Goal: Information Seeking & Learning: Learn about a topic

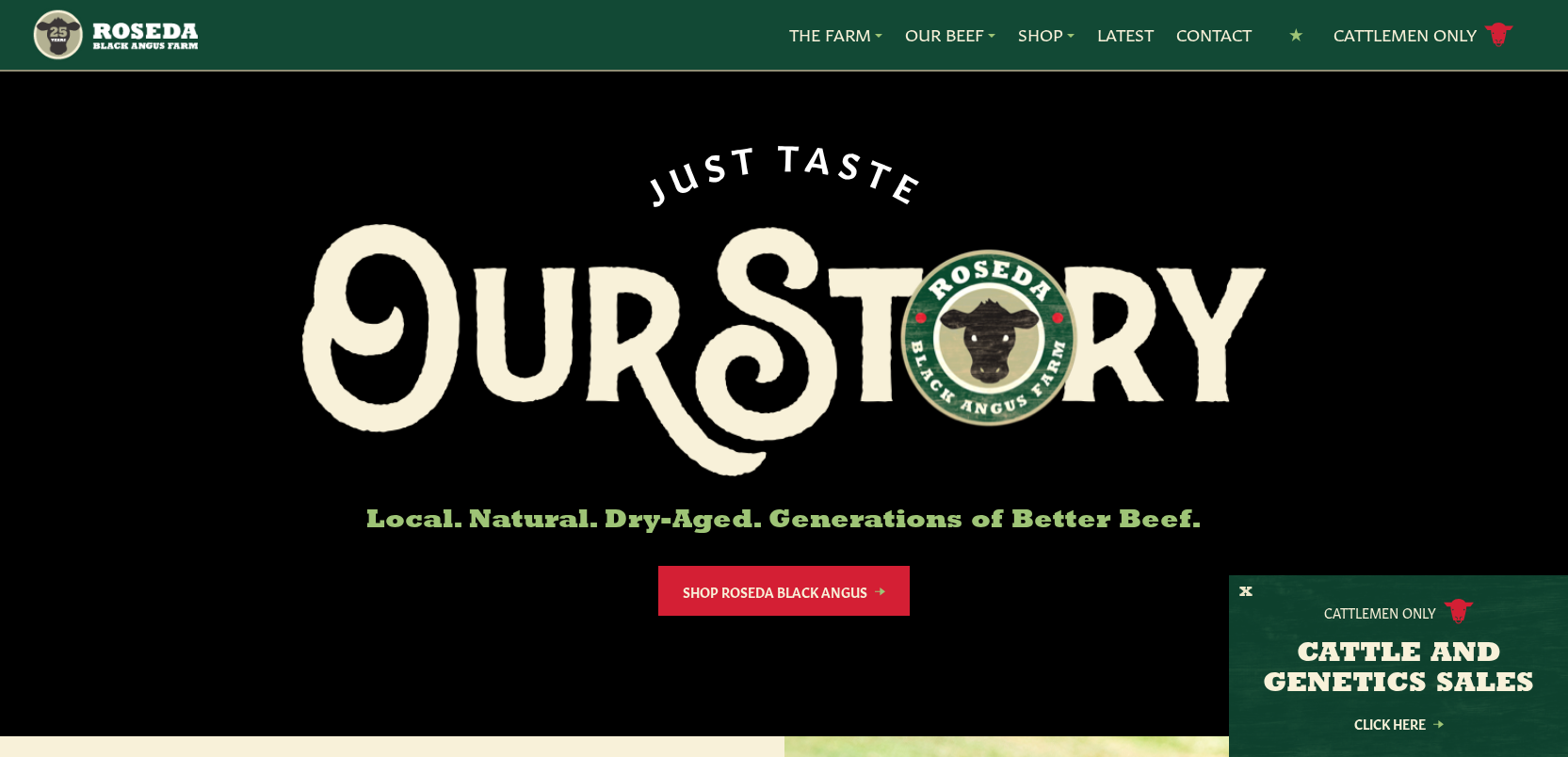
scroll to position [45, 0]
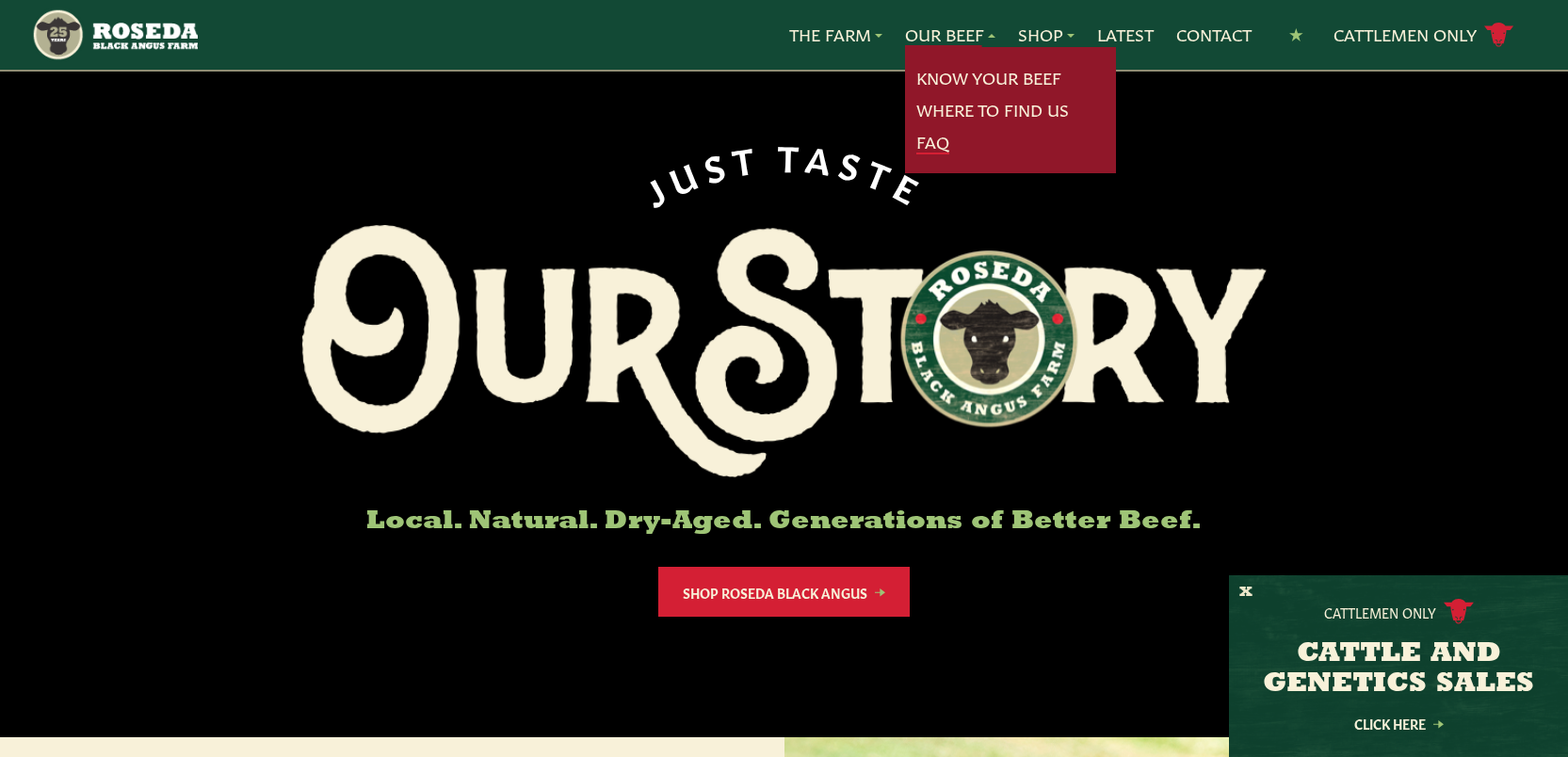
click at [929, 144] on link "FAQ" at bounding box center [933, 142] width 33 height 25
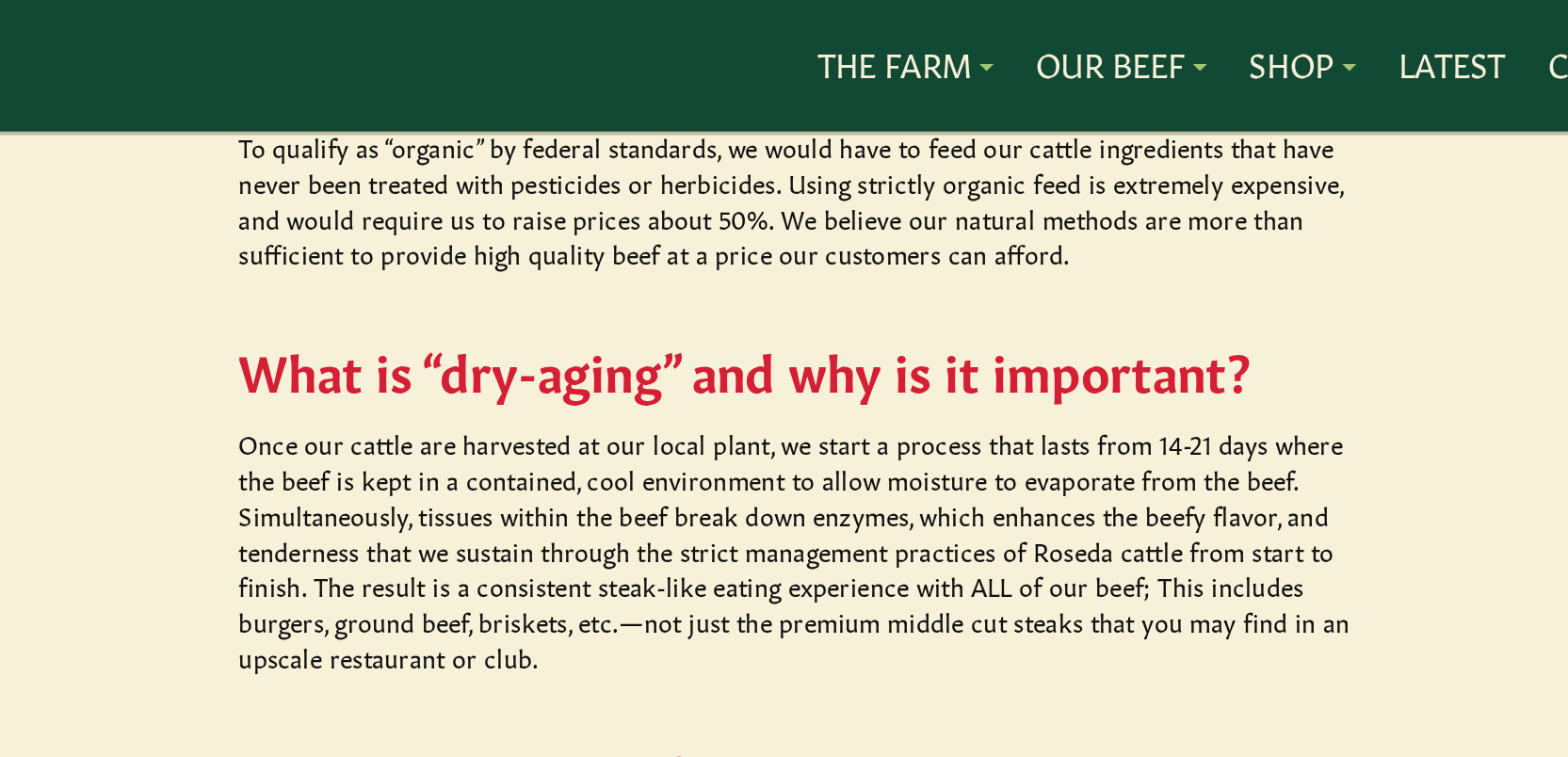
scroll to position [1423, 0]
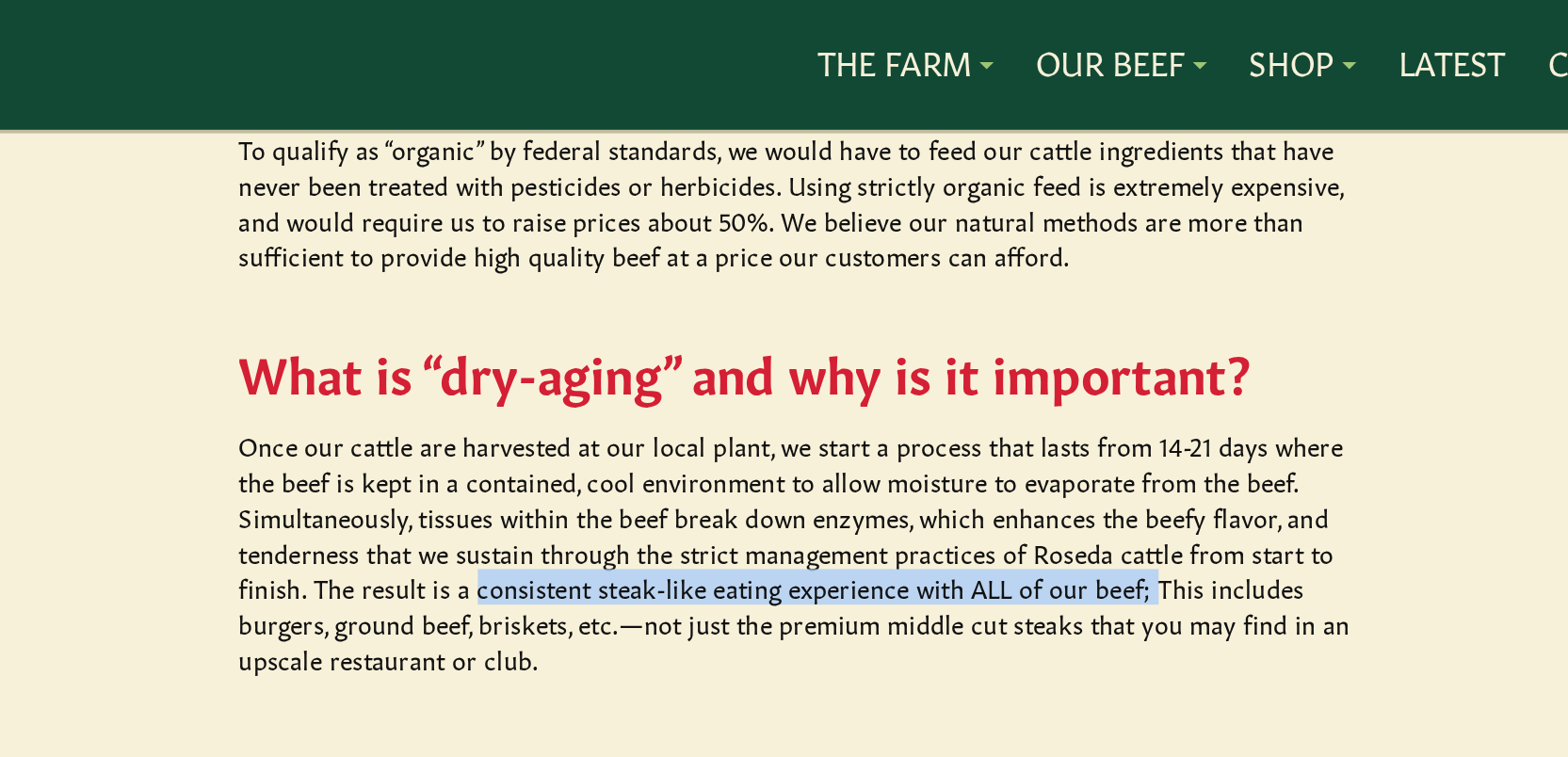
drag, startPoint x: 607, startPoint y: 264, endPoint x: 961, endPoint y: 268, distance: 354.0
click at [961, 268] on p "Once our cattle are harvested at our local plant, we start a process that lasts…" at bounding box center [784, 293] width 603 height 132
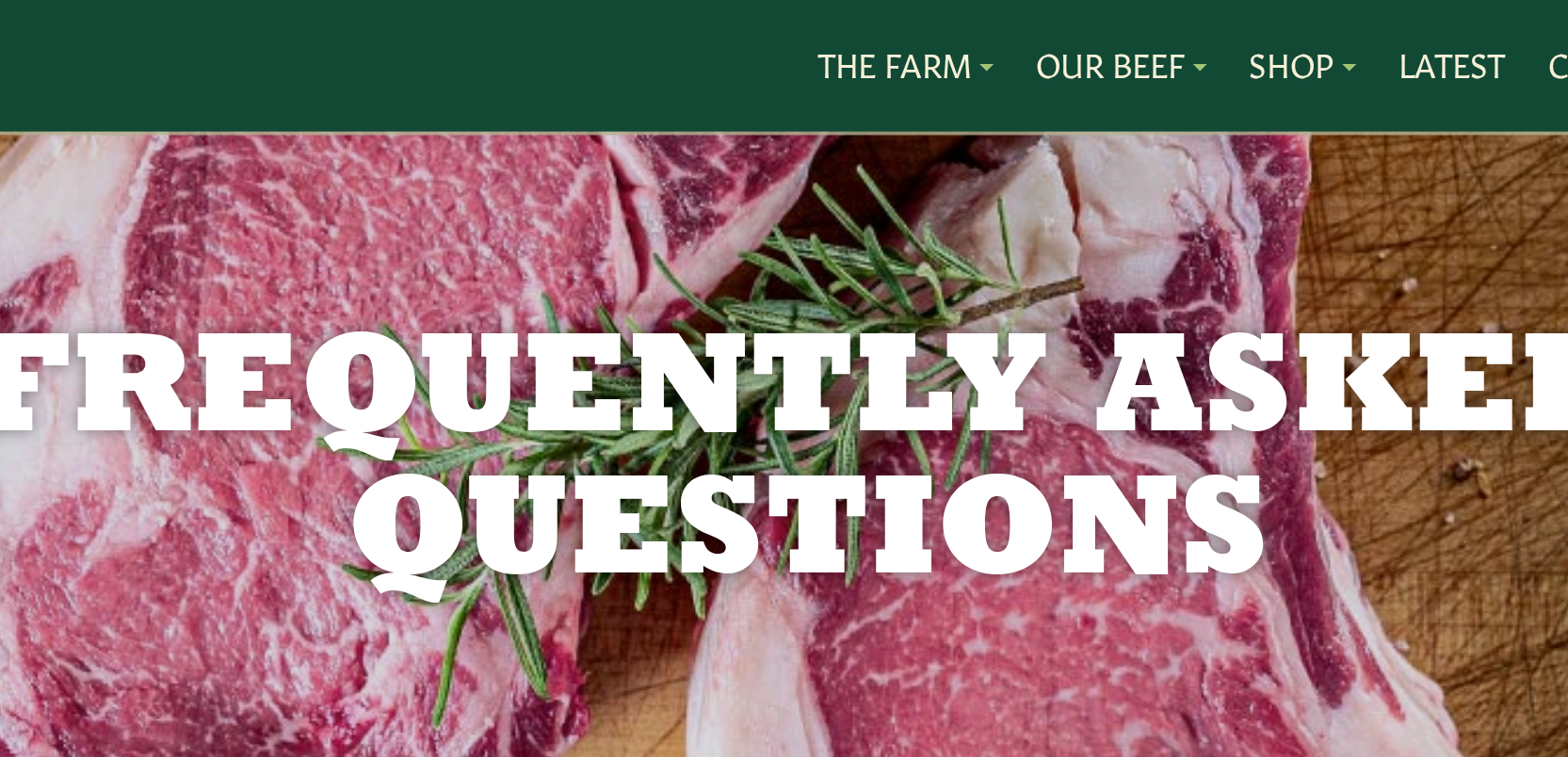
scroll to position [18, 0]
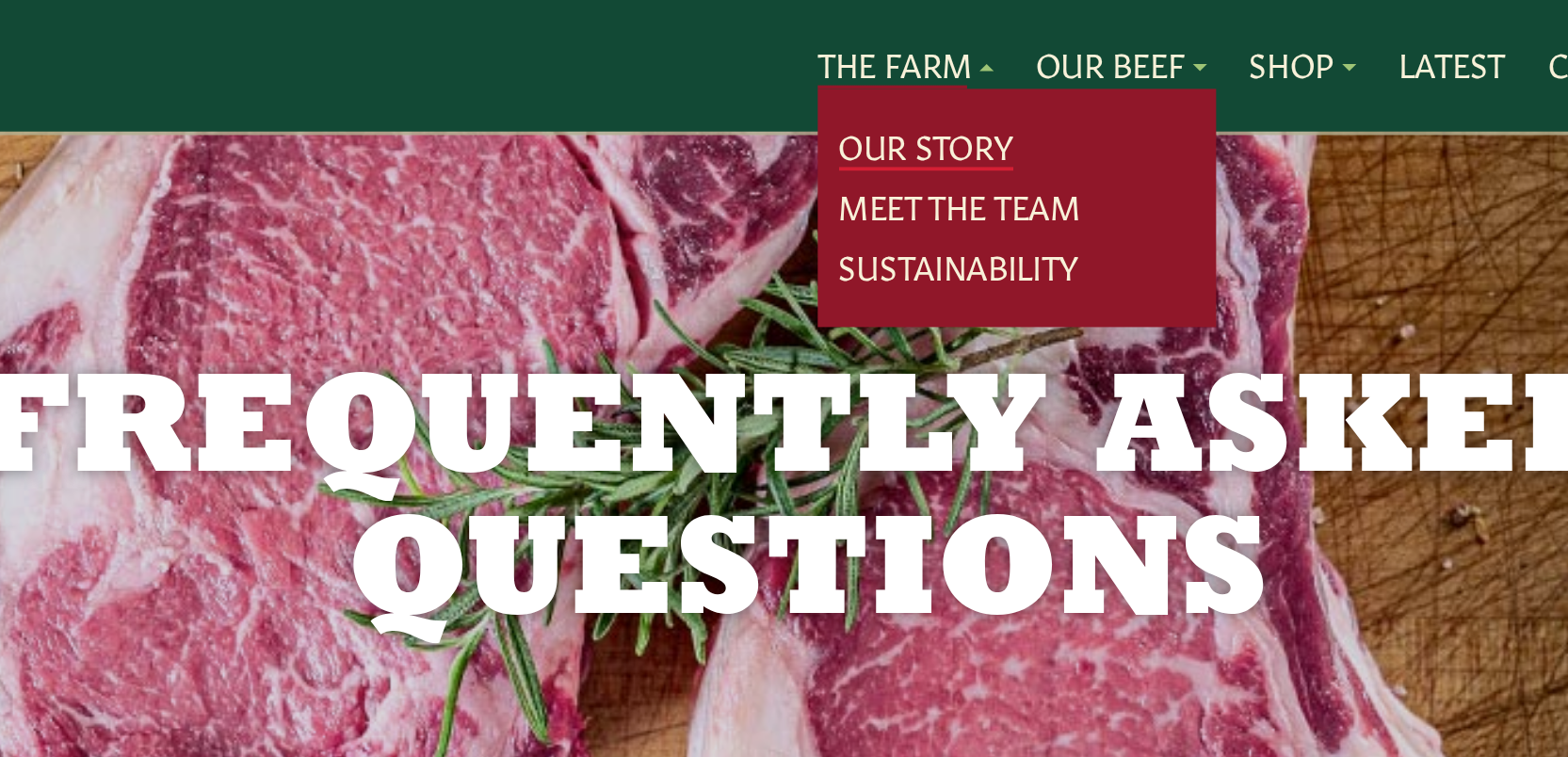
click at [848, 79] on link "Our Story" at bounding box center [846, 78] width 92 height 25
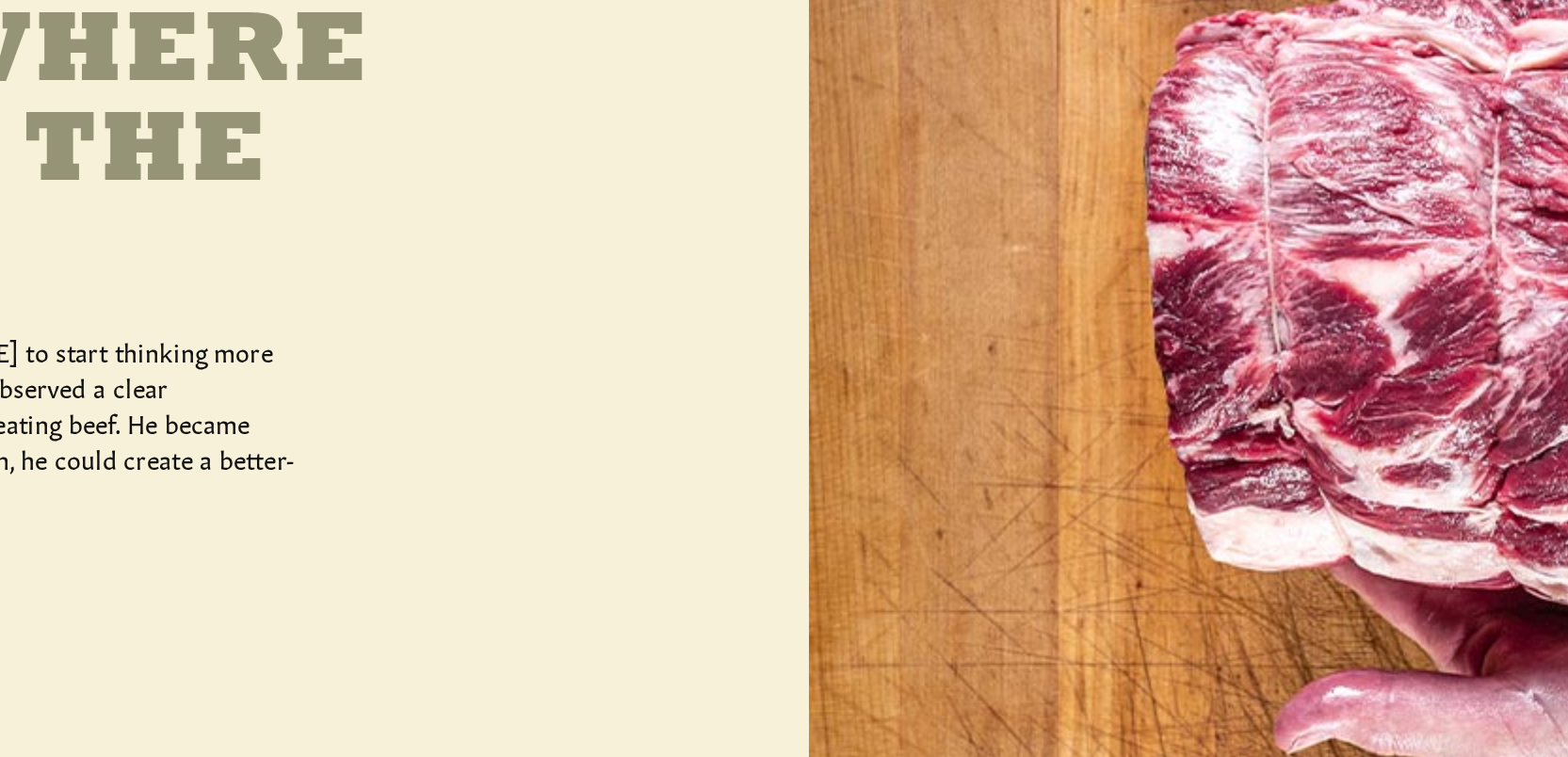
scroll to position [690, 0]
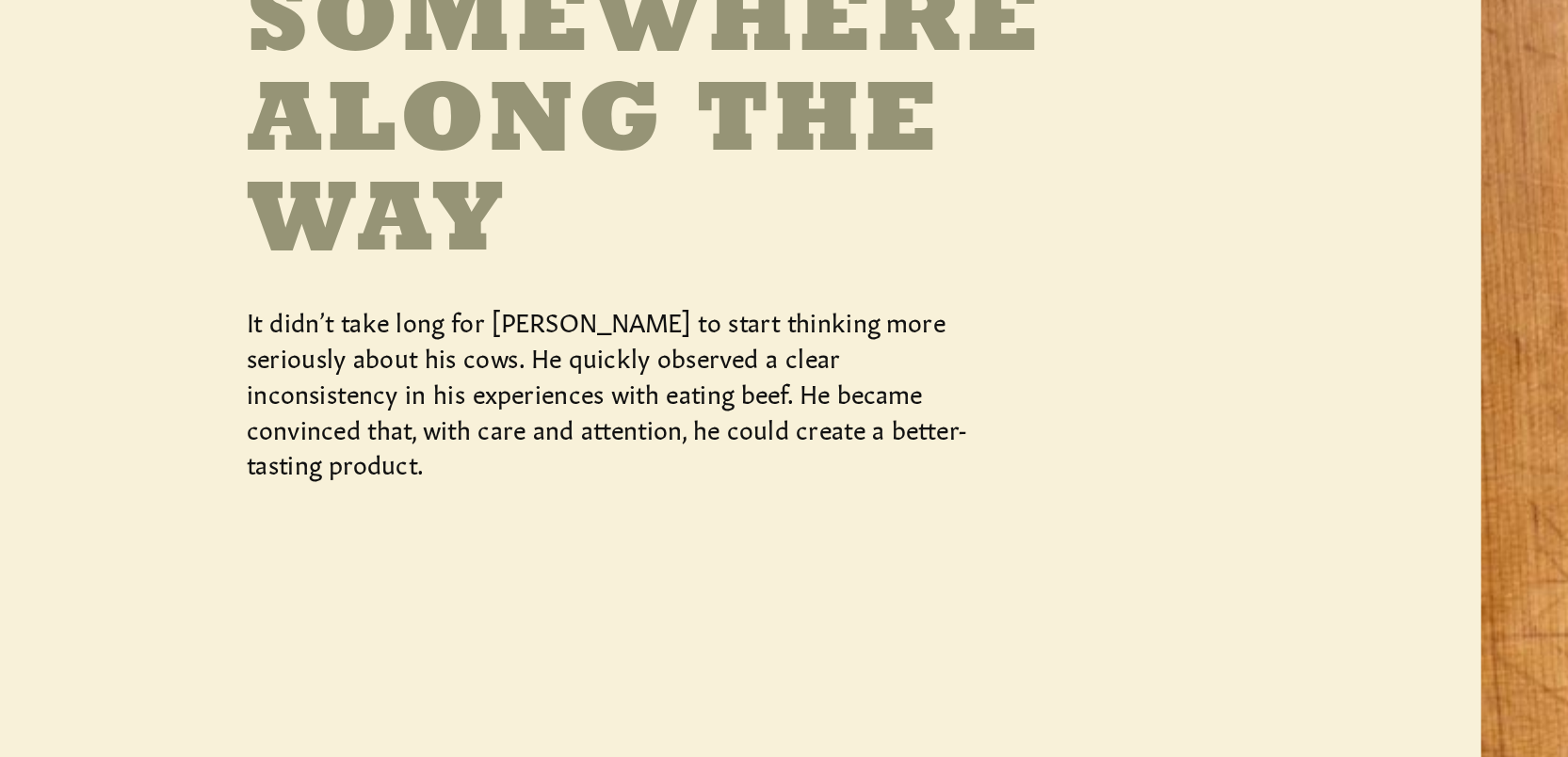
click at [516, 593] on div "Somewhere Along the Way It didn’t take long for [PERSON_NAME] to start thinking…" at bounding box center [392, 491] width 784 height 599
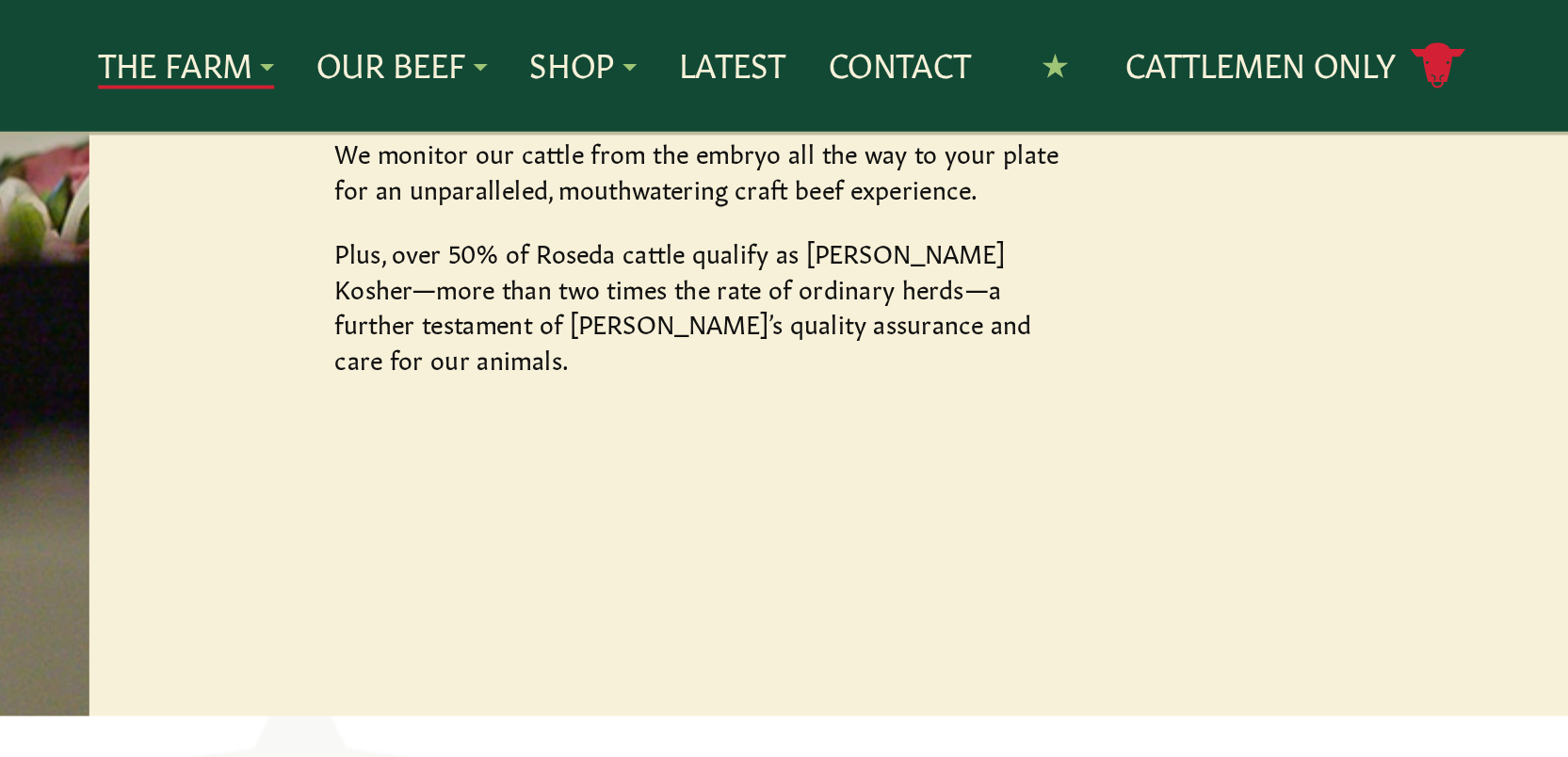
scroll to position [3680, 0]
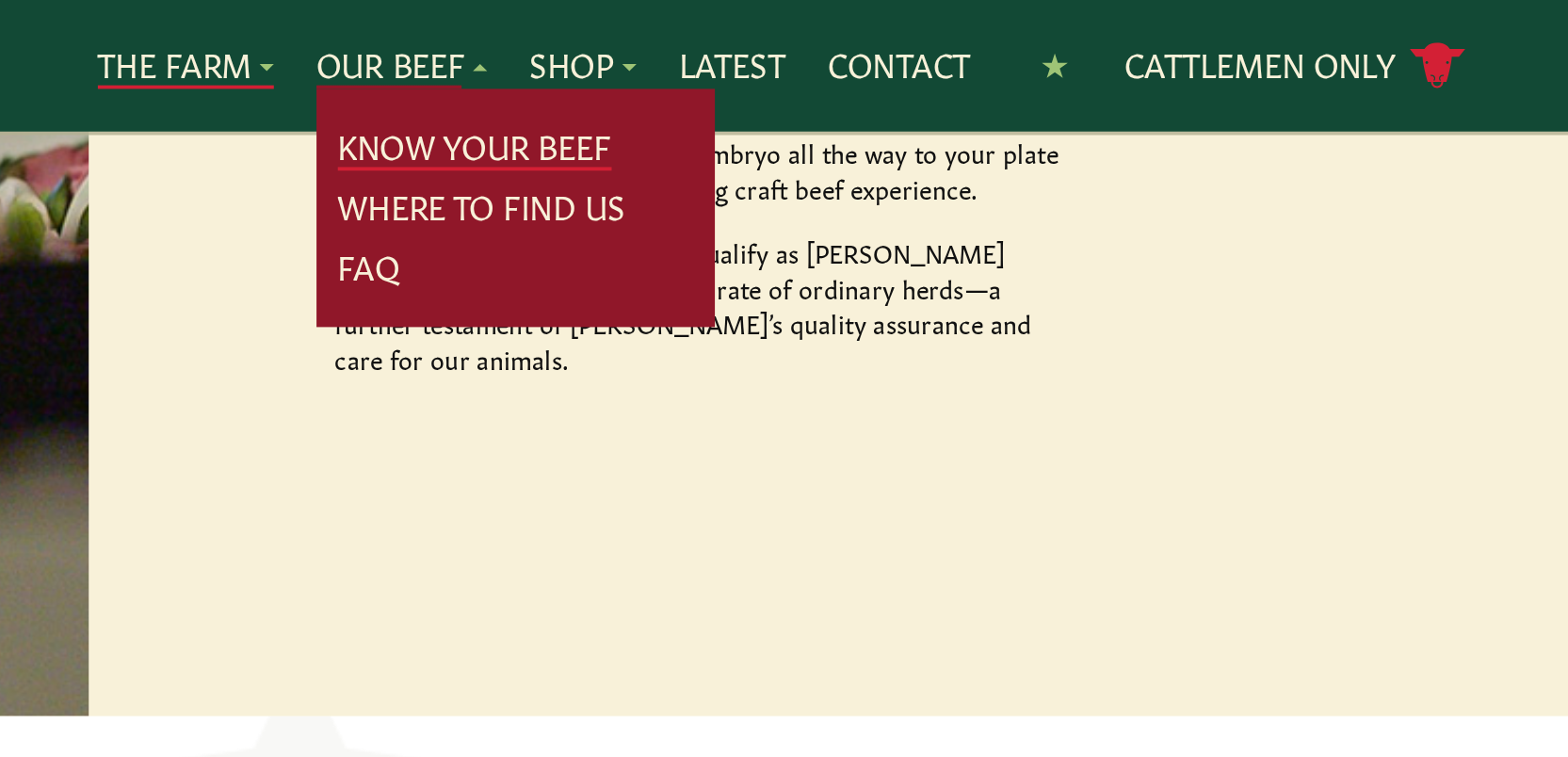
click at [982, 81] on link "Know Your Beef" at bounding box center [989, 78] width 145 height 25
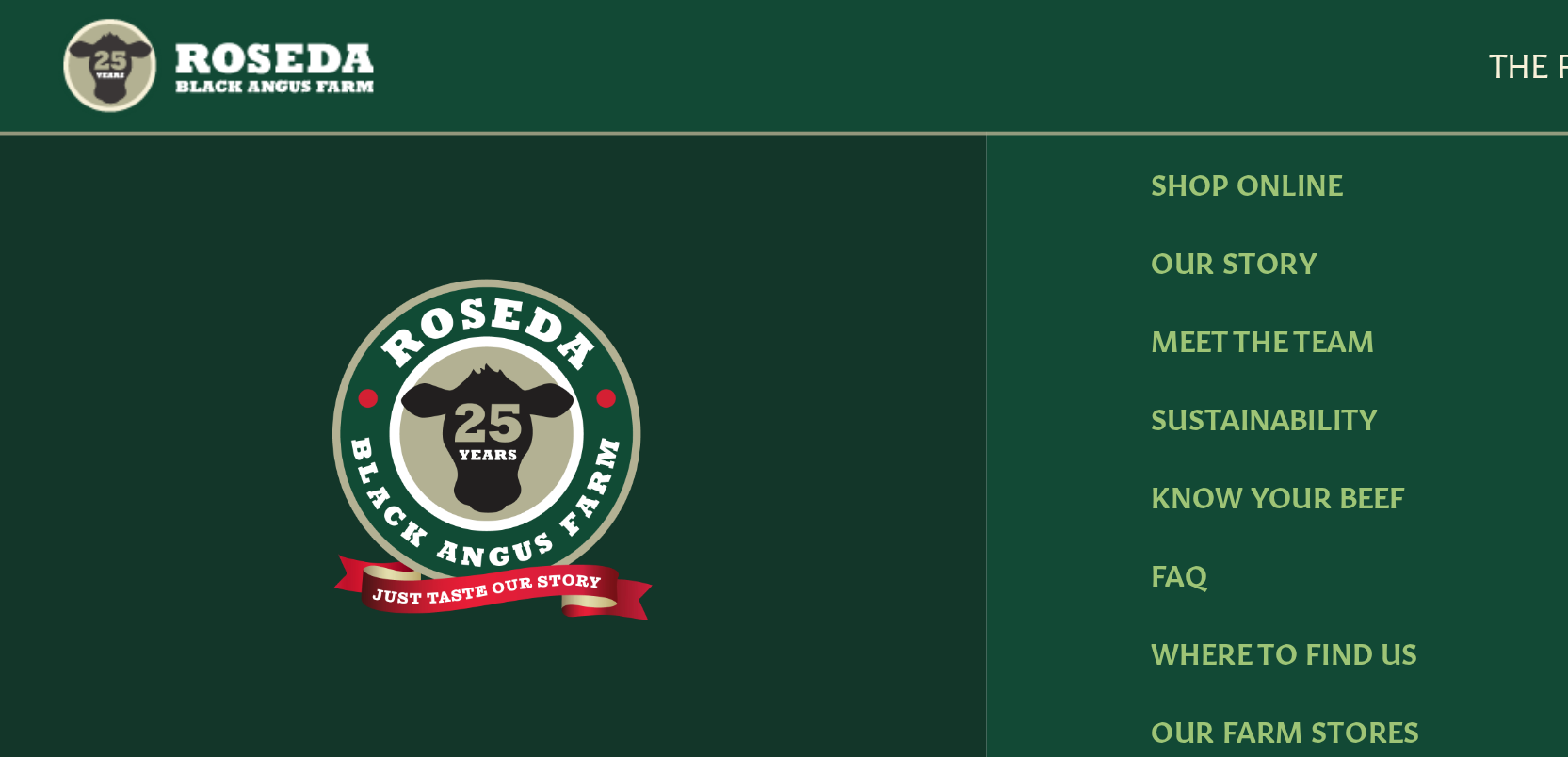
scroll to position [4101, 0]
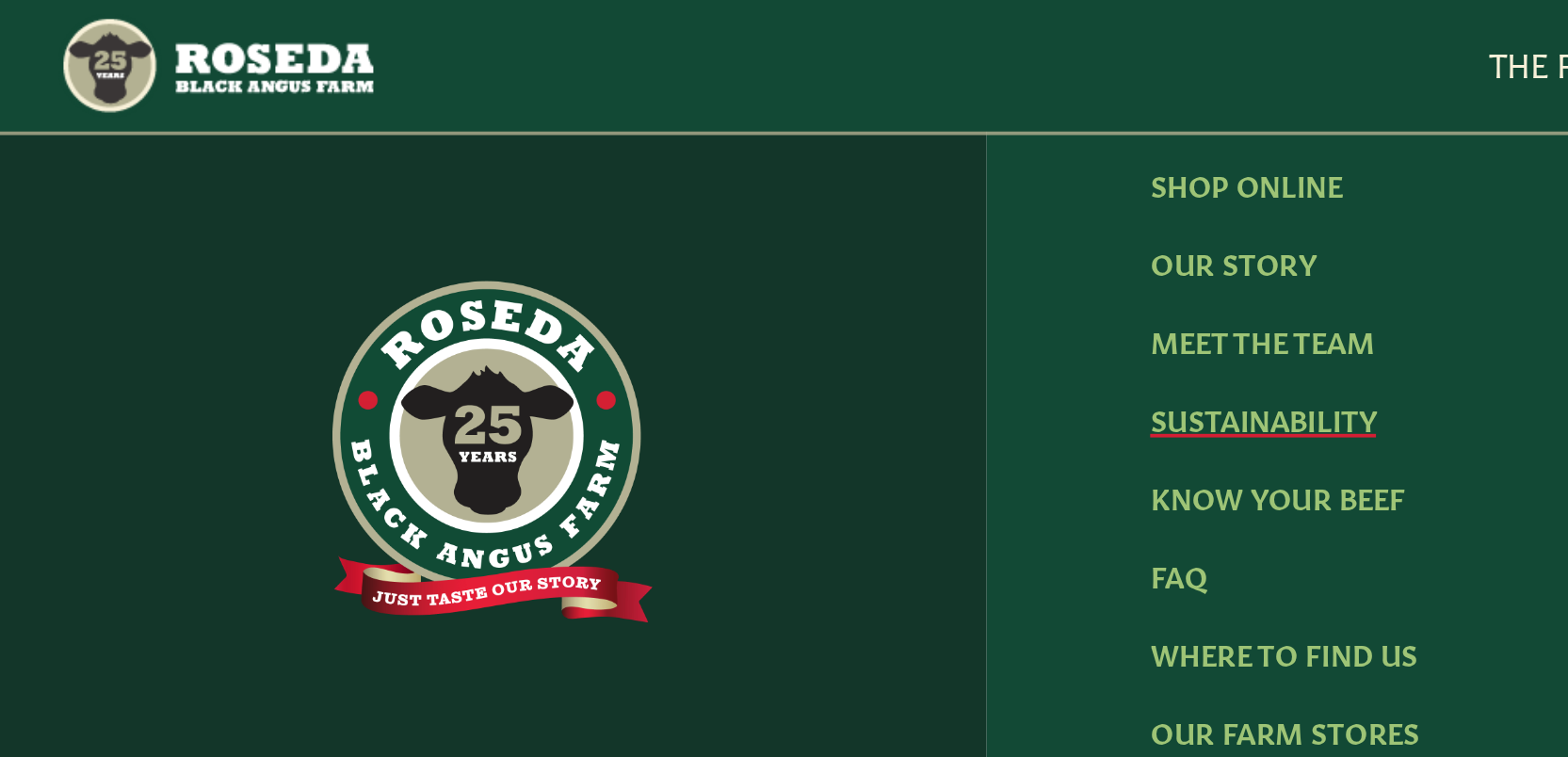
click at [686, 211] on link "Sustainability" at bounding box center [669, 221] width 120 height 21
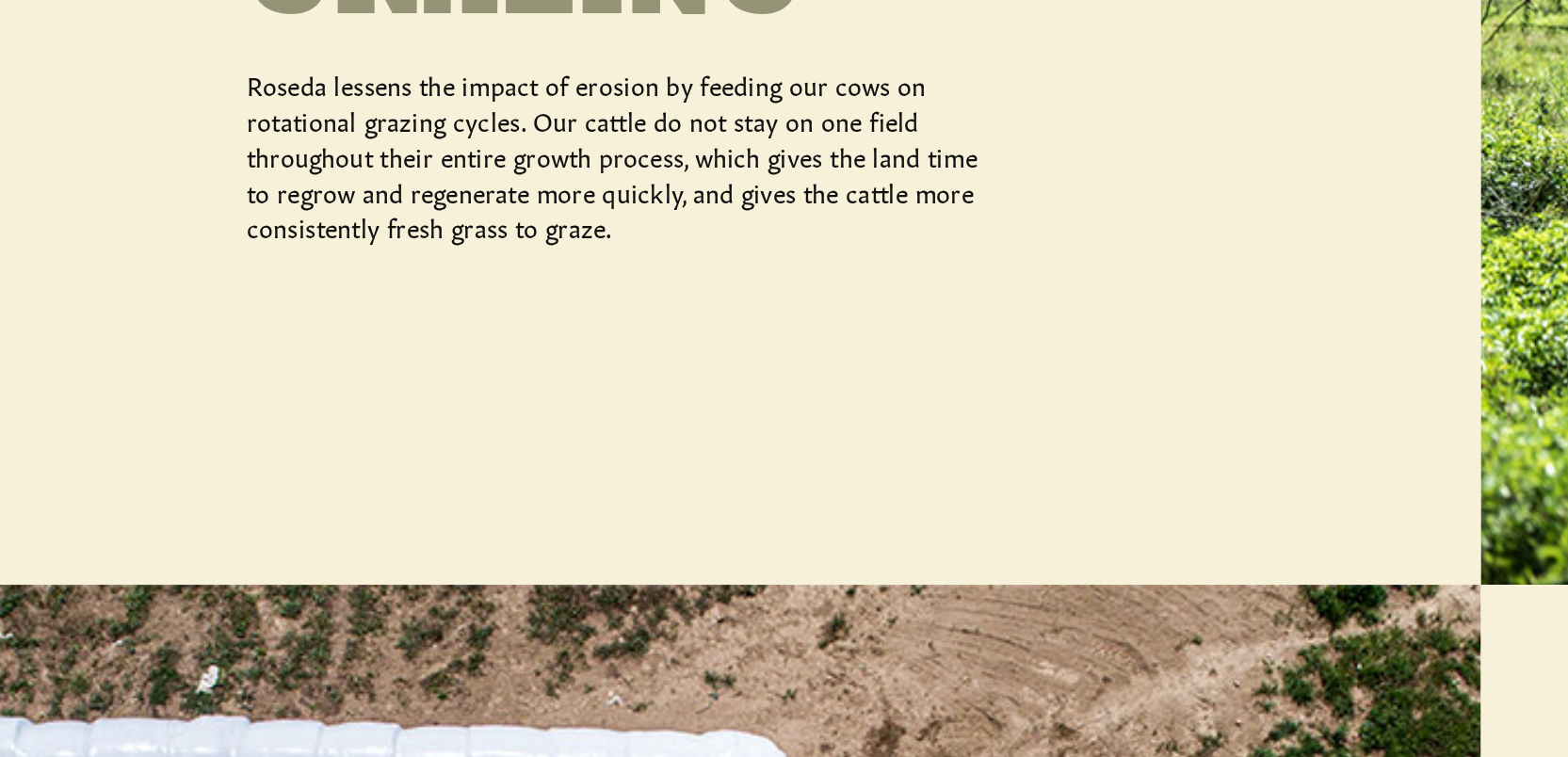
scroll to position [840, 0]
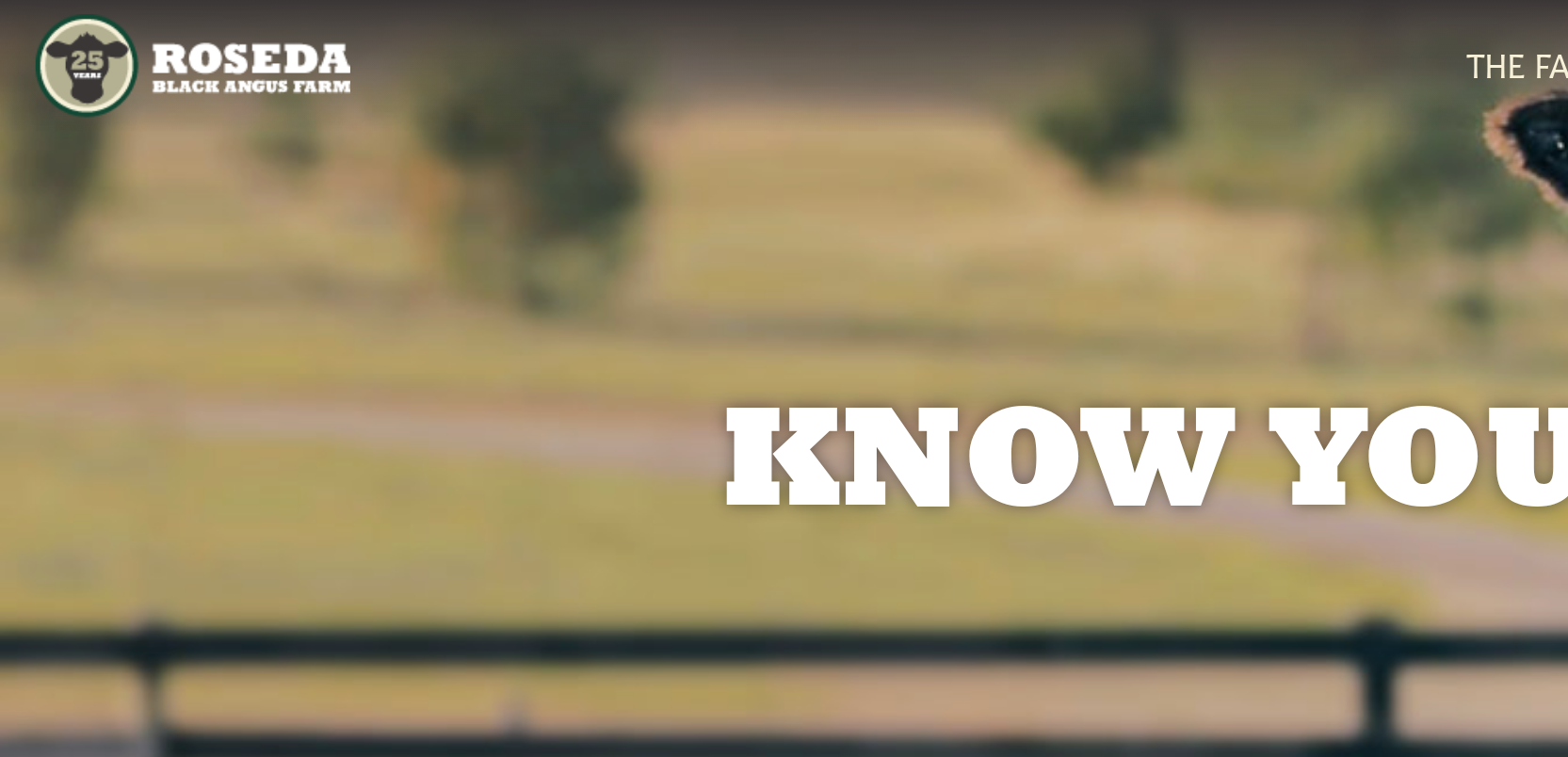
click at [55, 33] on img "Main Navigation" at bounding box center [115, 35] width 167 height 55
